Goal: Information Seeking & Learning: Learn about a topic

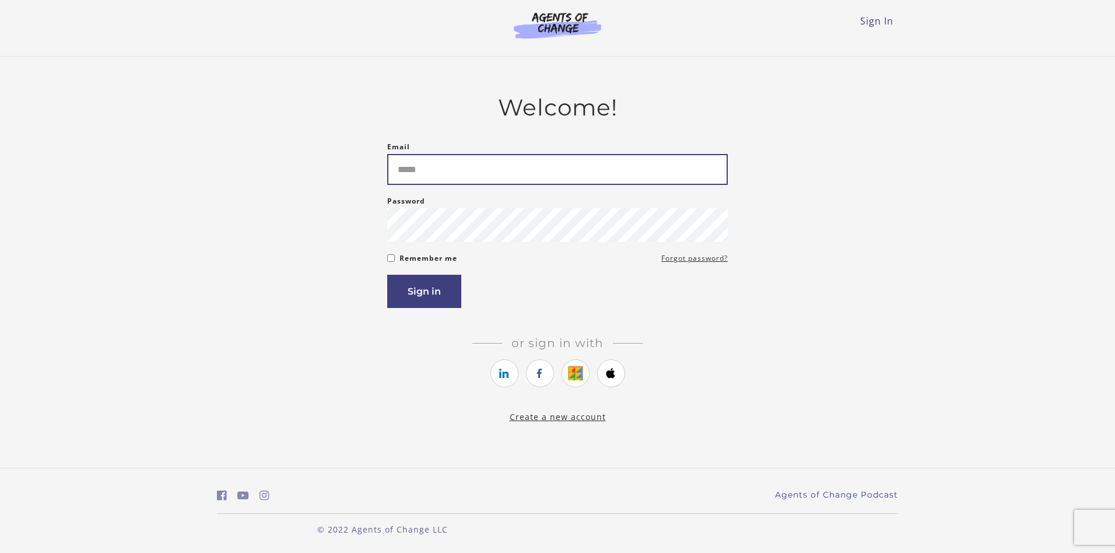
click at [567, 175] on input "Email" at bounding box center [557, 169] width 340 height 31
type input "**********"
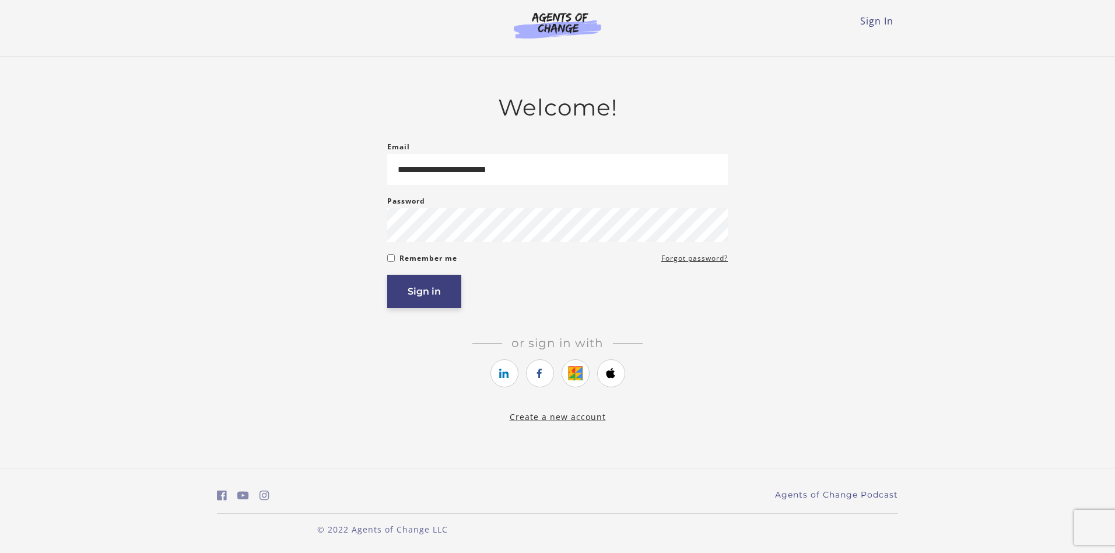
click at [456, 292] on button "Sign in" at bounding box center [424, 291] width 74 height 33
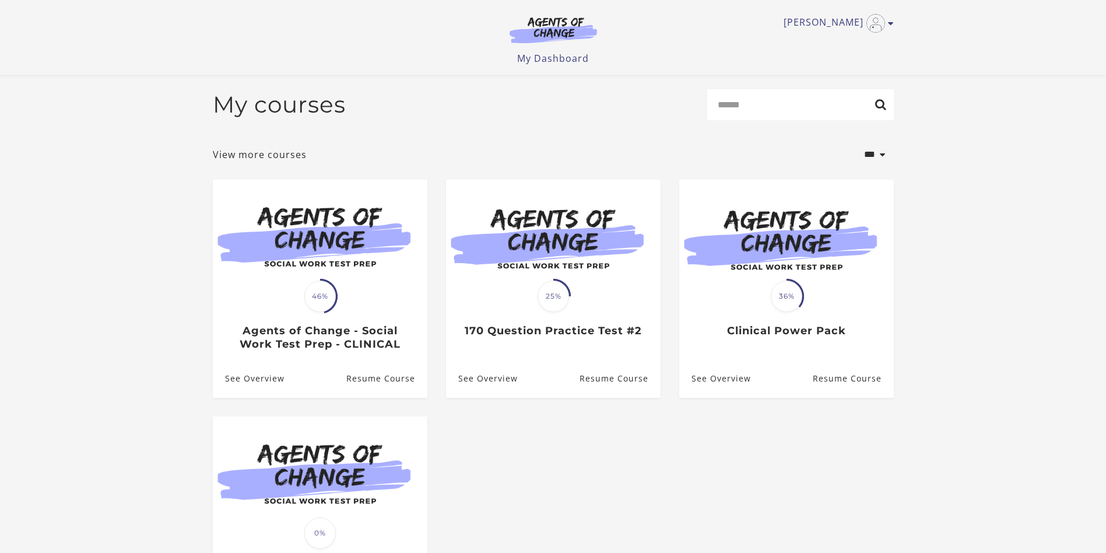
scroll to position [86, 0]
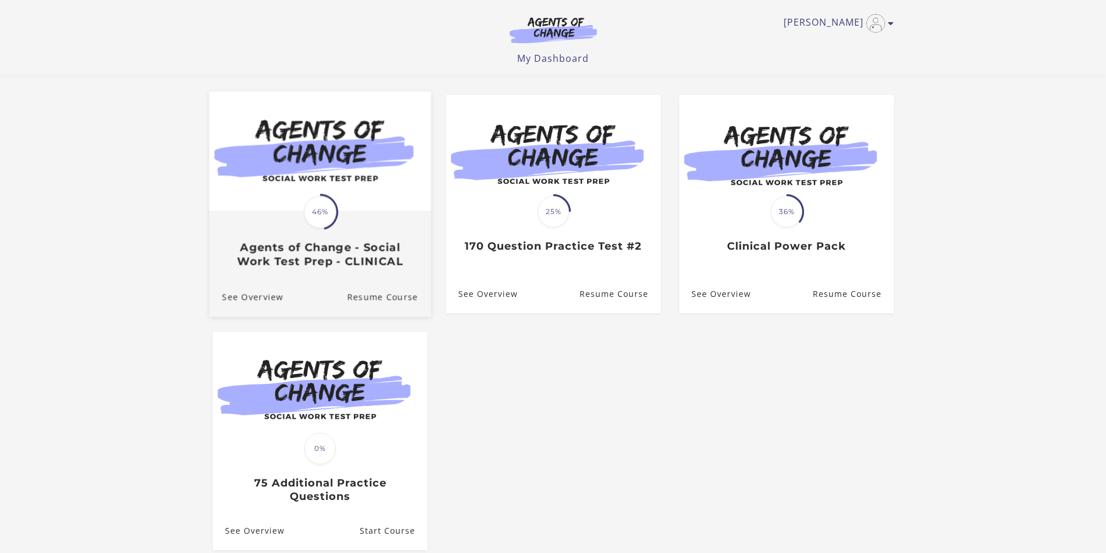
click at [333, 229] on div "Translation missing: en.liquid.partials.dashboard_course_card.progress_descript…" at bounding box center [320, 212] width 36 height 36
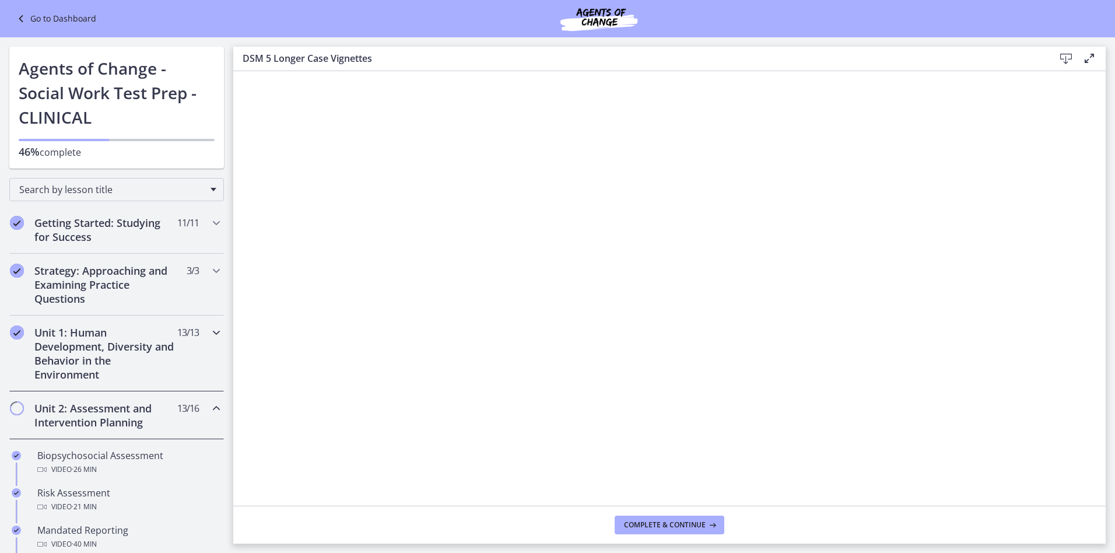
scroll to position [58, 0]
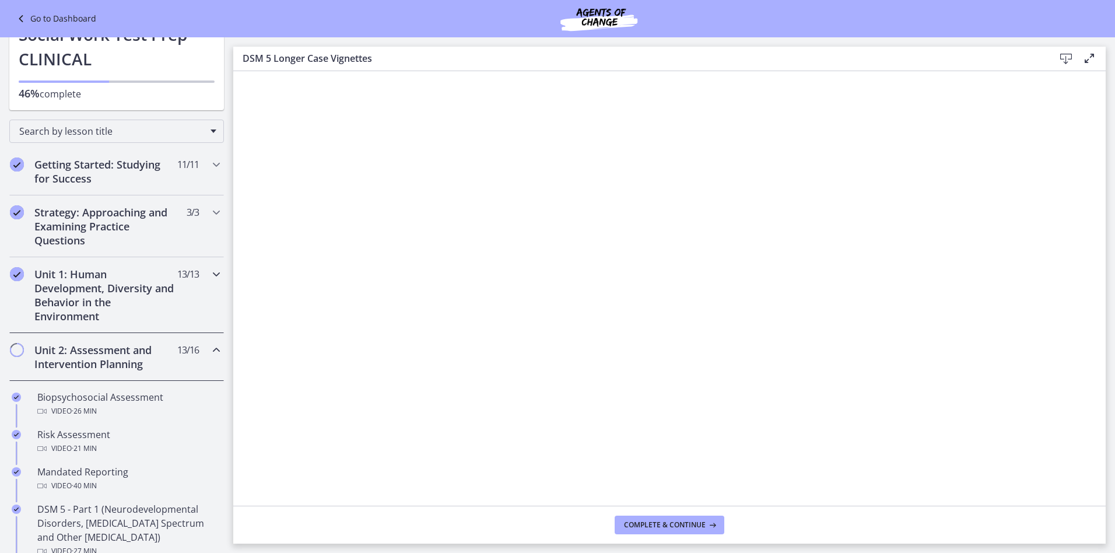
click at [104, 312] on h2 "Unit 1: Human Development, Diversity and Behavior in the Environment" at bounding box center [105, 295] width 142 height 56
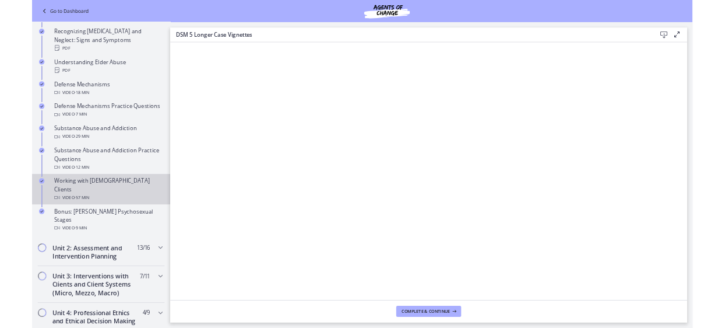
scroll to position [641, 0]
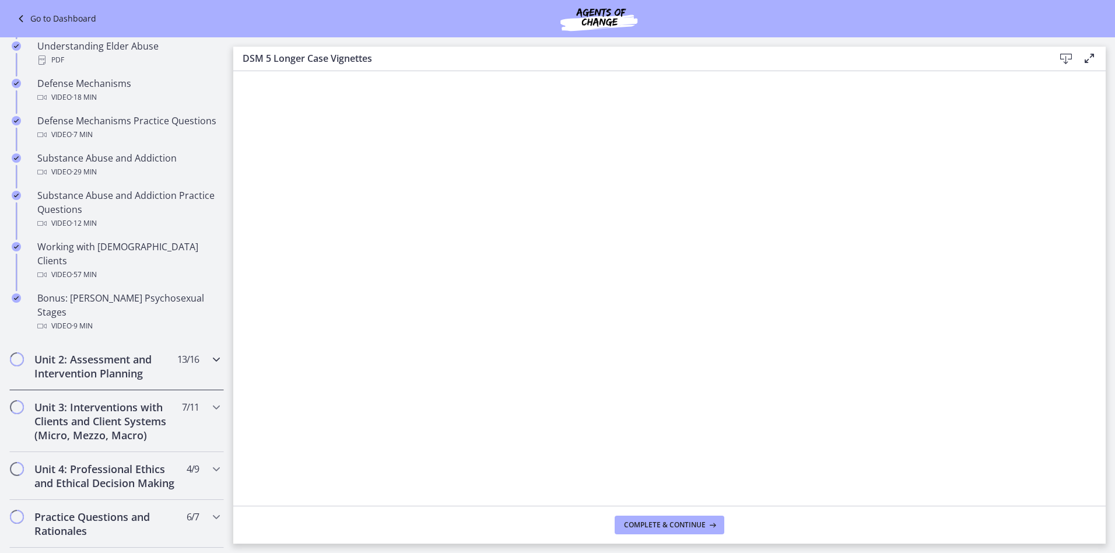
click at [95, 352] on h2 "Unit 2: Assessment and Intervention Planning" at bounding box center [105, 366] width 142 height 28
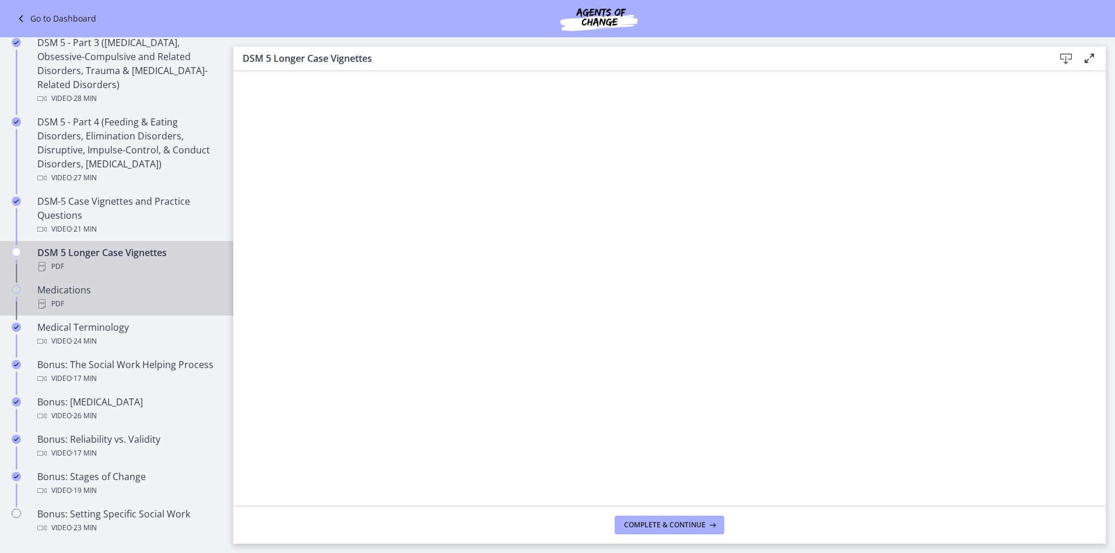
click at [71, 293] on div "Medications PDF" at bounding box center [128, 297] width 182 height 28
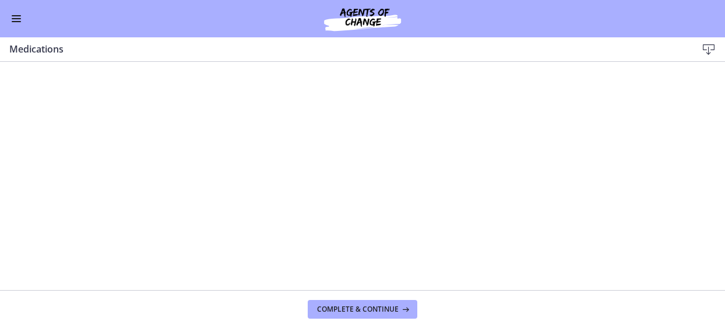
scroll to position [633, 0]
